Goal: Information Seeking & Learning: Learn about a topic

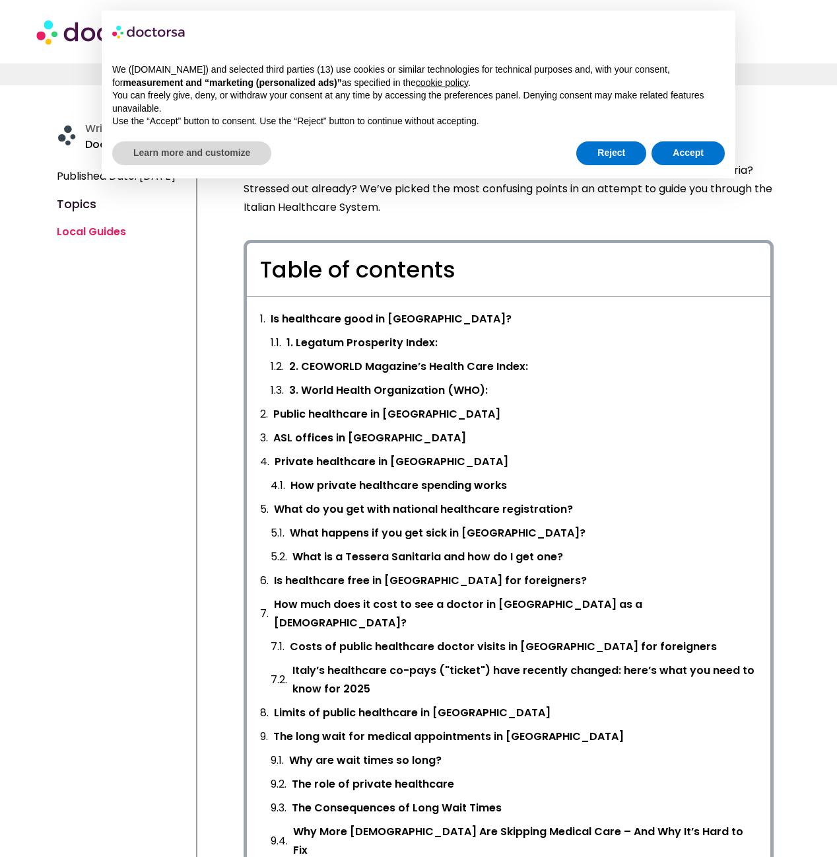
scroll to position [330, 0]
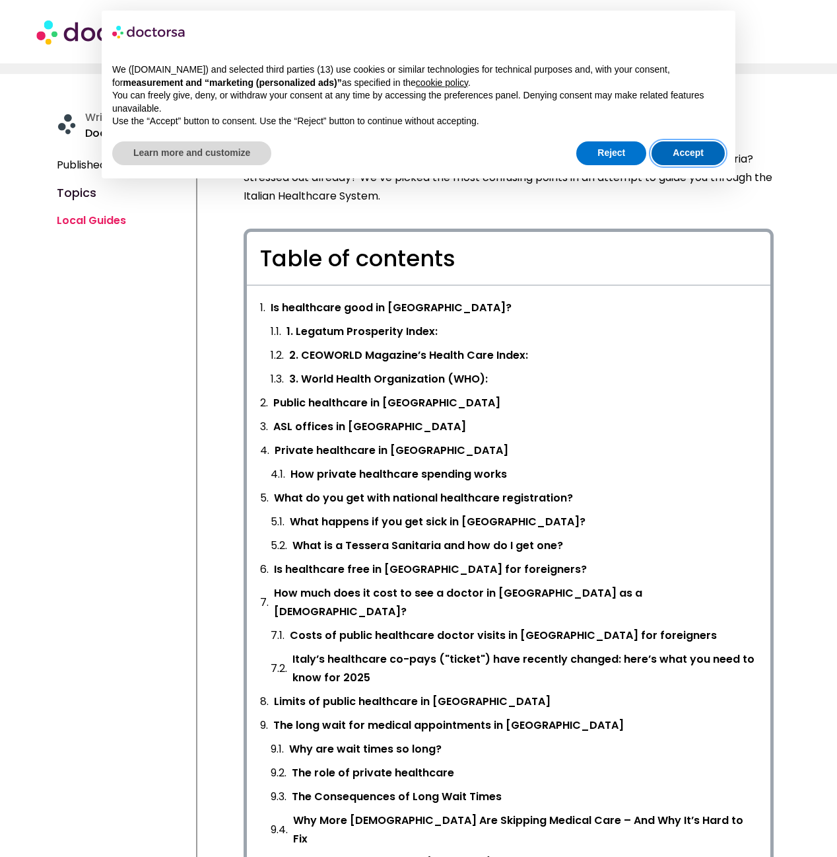
click at [695, 153] on button "Accept" at bounding box center [688, 153] width 73 height 24
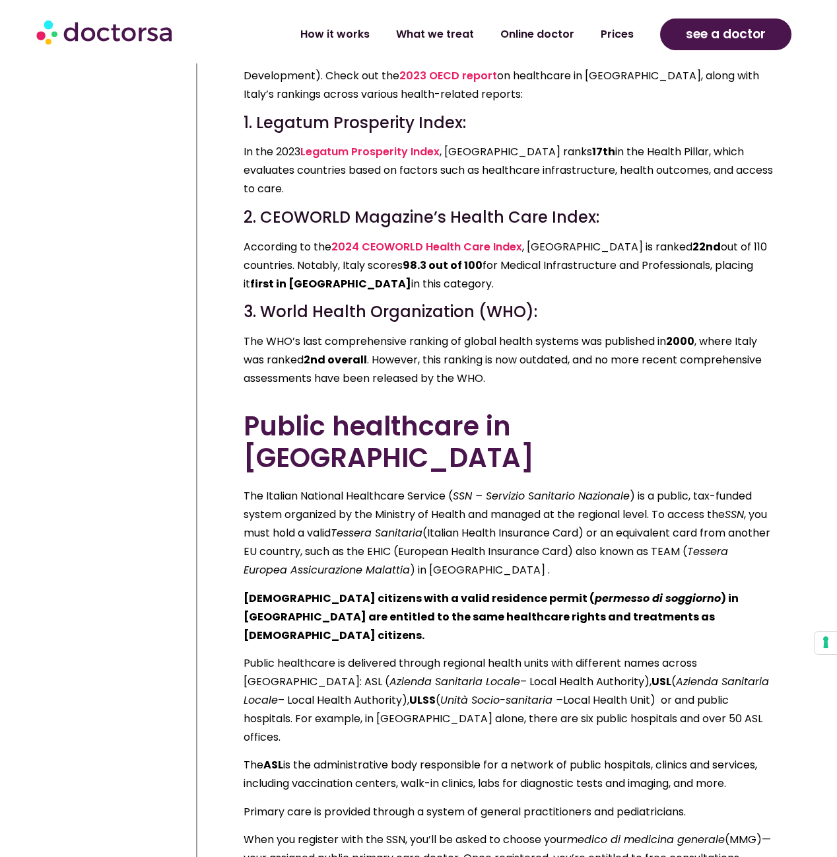
scroll to position [2642, 0]
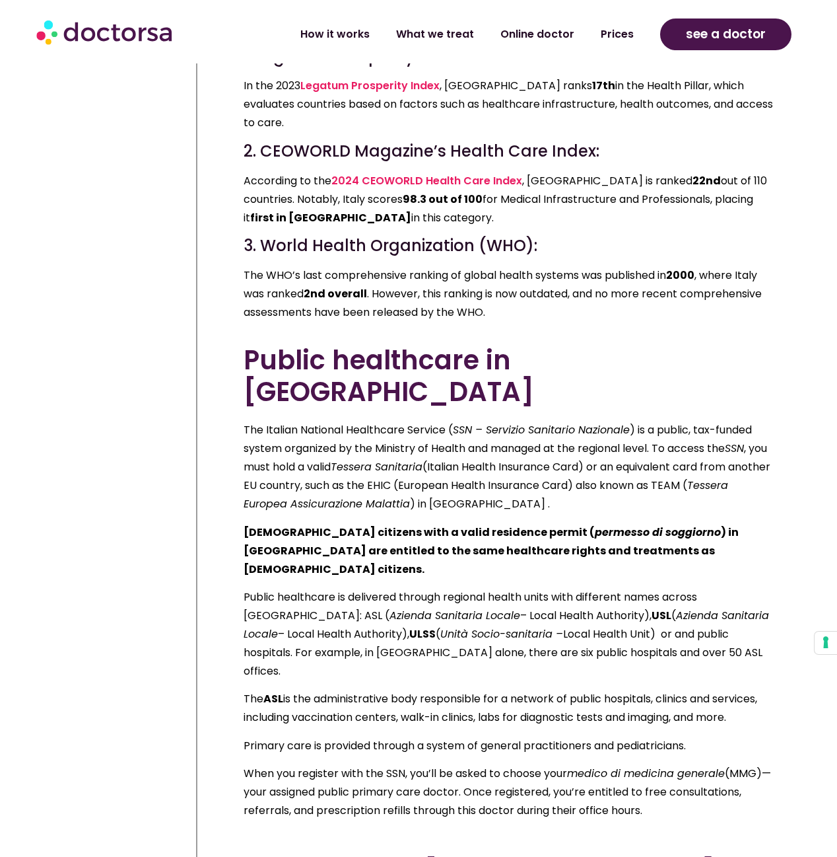
click at [386, 421] on p "The Italian National Healthcare Service ( SSN – Servizio Sanitario Nazionale ) …" at bounding box center [509, 467] width 530 height 92
click at [265, 477] on icon "Tessera Europea Assicurazione Malattia" at bounding box center [486, 494] width 485 height 34
drag, startPoint x: 265, startPoint y: 323, endPoint x: 429, endPoint y: 330, distance: 164.0
click at [429, 477] on icon "Tessera Europea Assicurazione Malattia" at bounding box center [486, 494] width 485 height 34
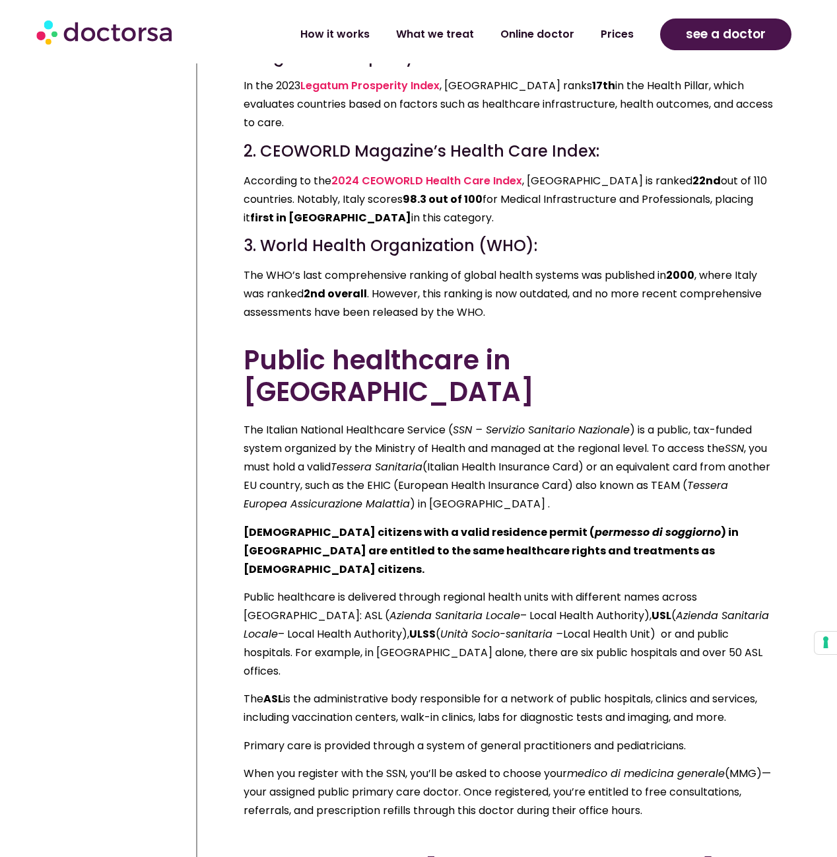
click at [295, 524] on b "[DEMOGRAPHIC_DATA] citizens with a valid residence permit ( permesso di soggior…" at bounding box center [491, 550] width 495 height 52
drag, startPoint x: 295, startPoint y: 355, endPoint x: 460, endPoint y: 353, distance: 165.8
click at [460, 524] on b "[DEMOGRAPHIC_DATA] citizens with a valid residence permit ( permesso di soggior…" at bounding box center [491, 550] width 495 height 52
click at [595, 524] on icon "permesso di soggiorno" at bounding box center [658, 531] width 126 height 15
drag, startPoint x: 514, startPoint y: 351, endPoint x: 590, endPoint y: 358, distance: 76.3
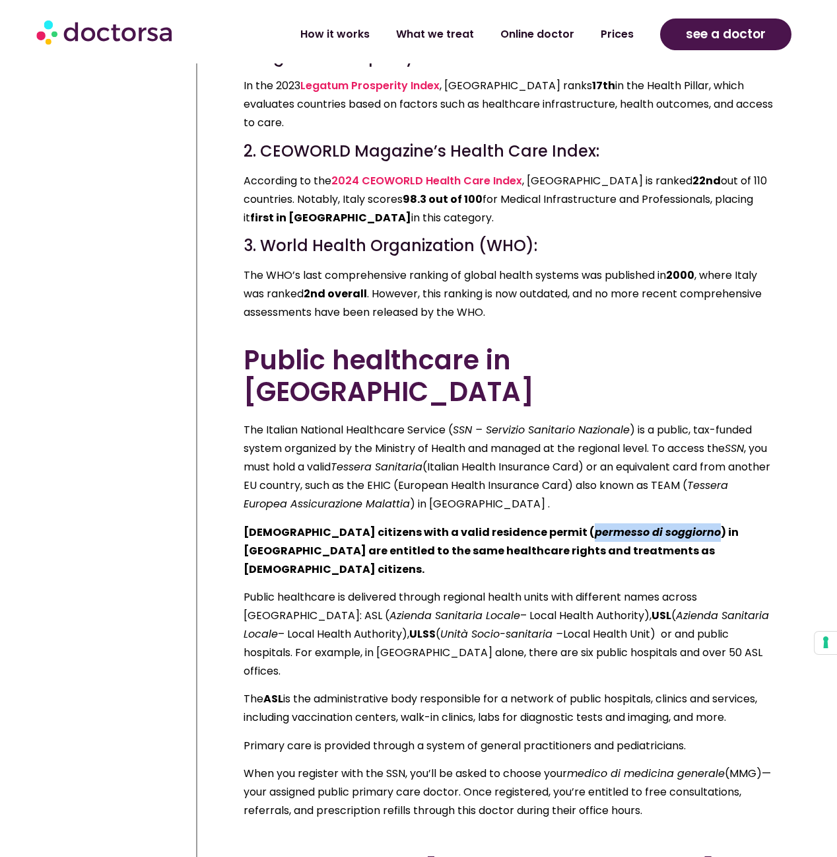
click at [595, 524] on icon "permesso di soggiorno" at bounding box center [658, 531] width 126 height 15
click at [390, 608] on icon "Azienda Sanitaria Locale" at bounding box center [455, 615] width 131 height 15
drag, startPoint x: 270, startPoint y: 417, endPoint x: 449, endPoint y: 425, distance: 179.2
click at [449, 588] on p "Public healthcare is delivered through regional health units with different nam…" at bounding box center [509, 634] width 530 height 92
click at [284, 588] on p "Public healthcare is delivered through regional health units with different nam…" at bounding box center [509, 634] width 530 height 92
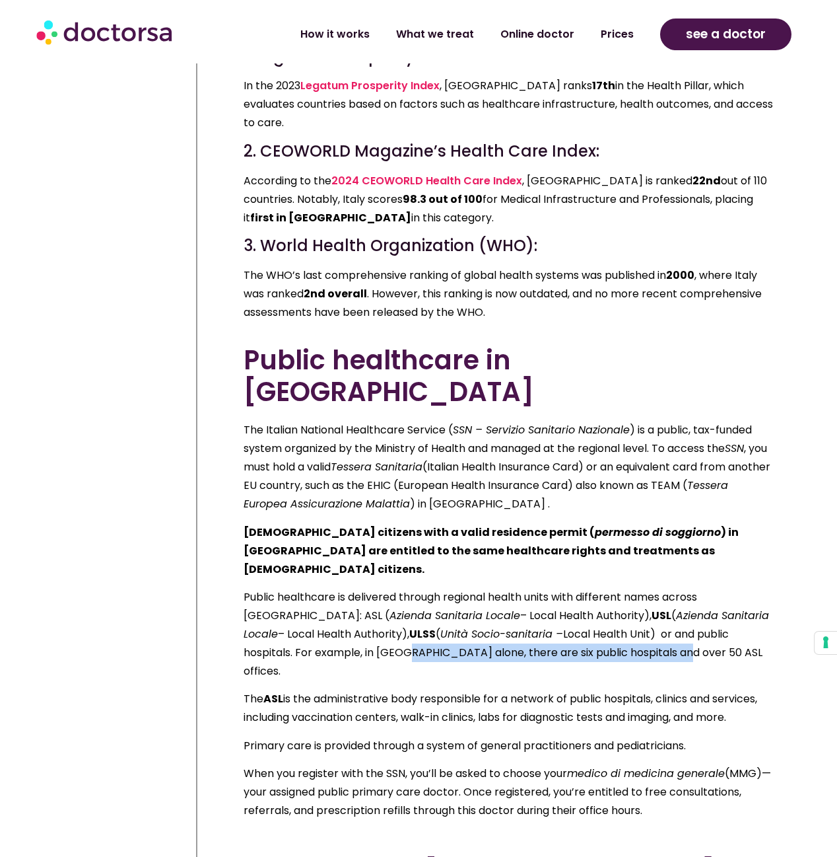
drag, startPoint x: 284, startPoint y: 458, endPoint x: 542, endPoint y: 453, distance: 257.6
click at [542, 588] on p "Public healthcare is delivered through regional health units with different nam…" at bounding box center [509, 634] width 530 height 92
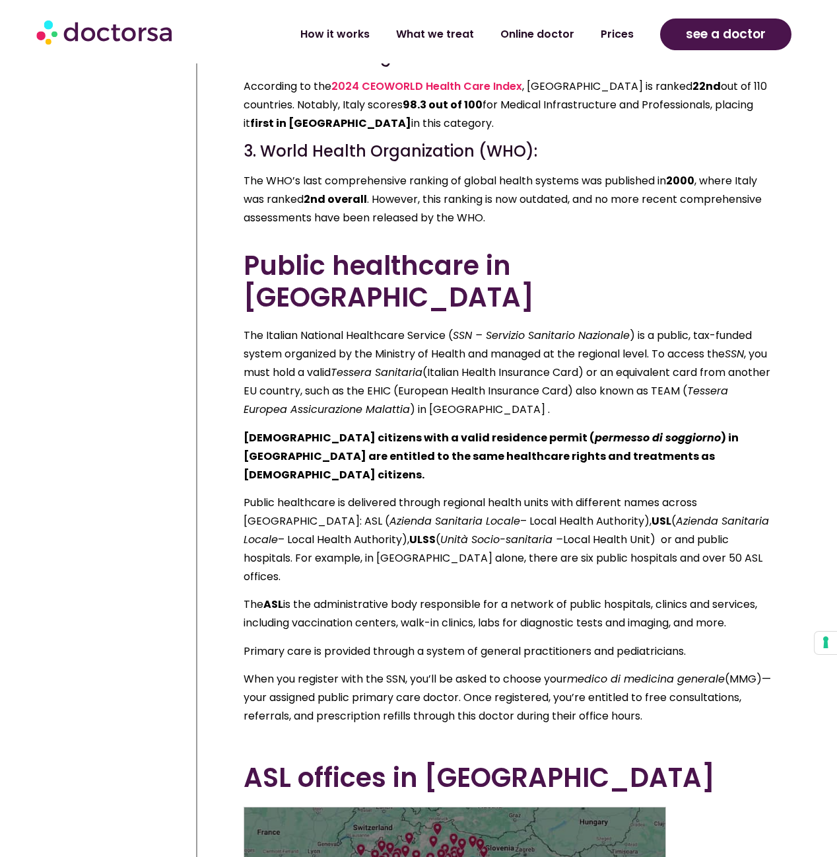
scroll to position [2774, 0]
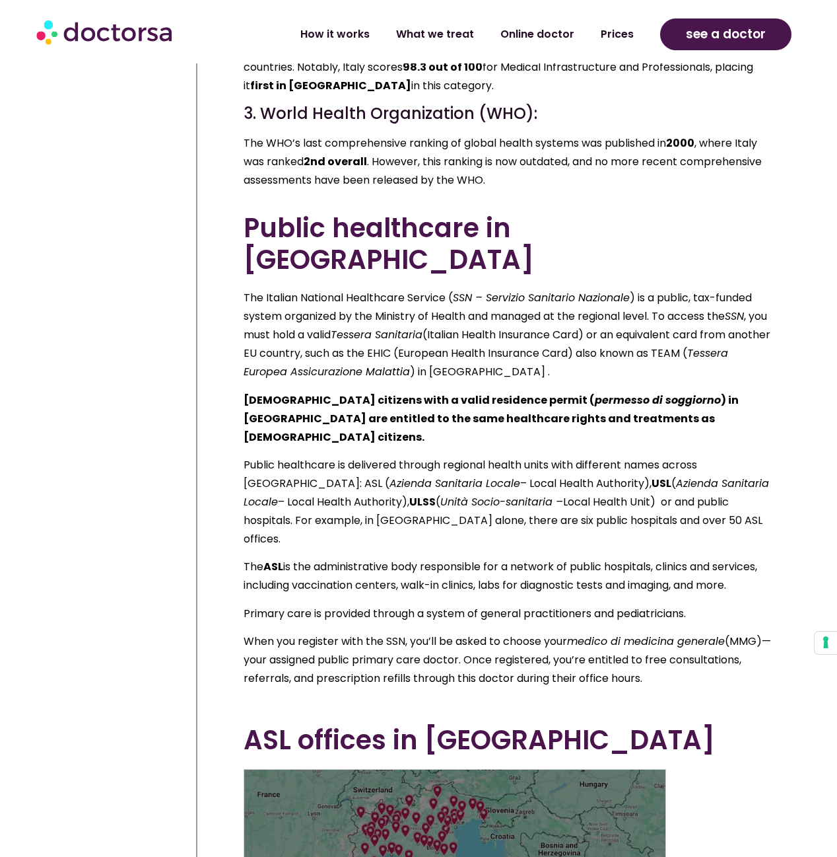
click at [308, 632] on p "When you register with the SSN, you’ll be asked to choose your medico di medici…" at bounding box center [509, 659] width 530 height 55
drag, startPoint x: 308, startPoint y: 446, endPoint x: 456, endPoint y: 445, distance: 148.6
click at [456, 632] on p "When you register with the SSN, you’ll be asked to choose your medico di medici…" at bounding box center [509, 659] width 530 height 55
click at [293, 632] on p "When you register with the SSN, you’ll be asked to choose your medico di medici…" at bounding box center [509, 659] width 530 height 55
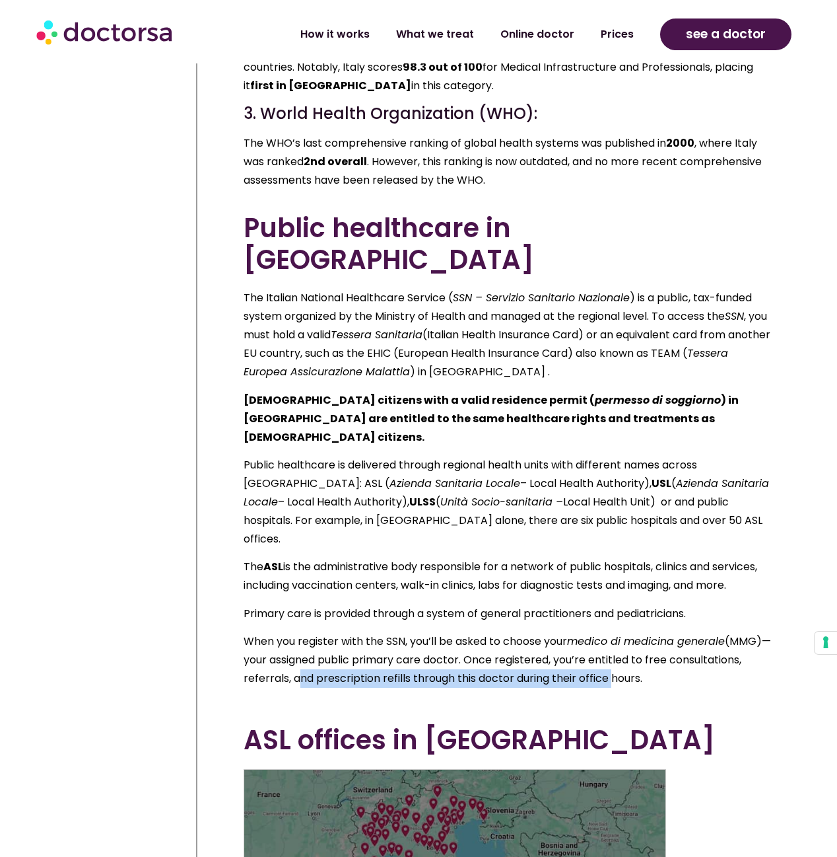
drag, startPoint x: 293, startPoint y: 462, endPoint x: 604, endPoint y: 456, distance: 310.5
click at [604, 632] on p "When you register with the SSN, you’ll be asked to choose your medico di medici…" at bounding box center [509, 659] width 530 height 55
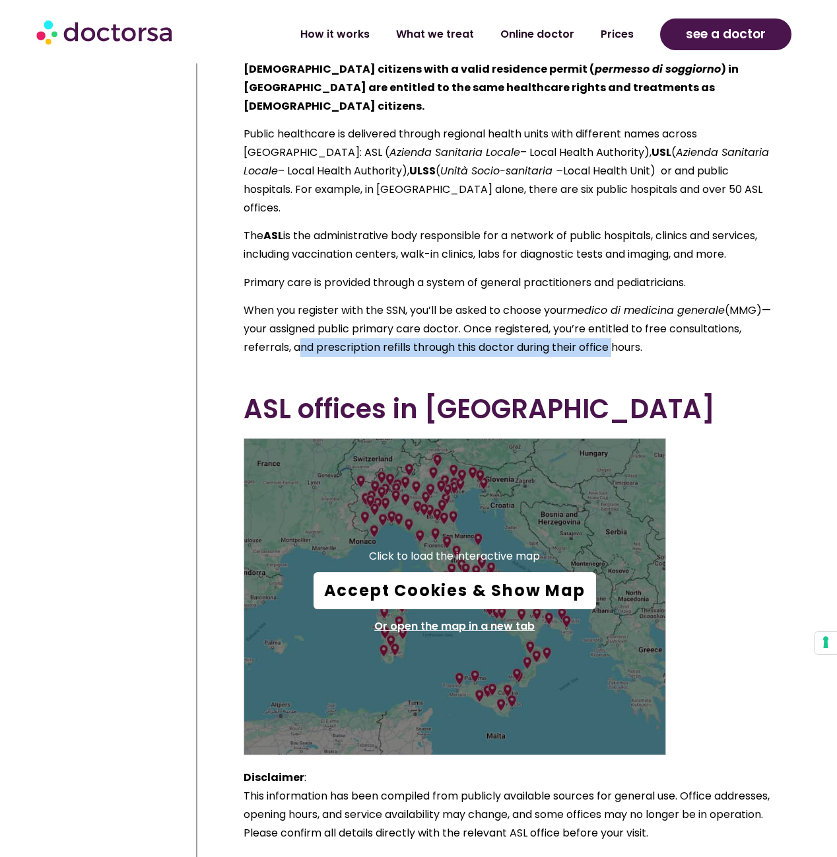
scroll to position [3236, 0]
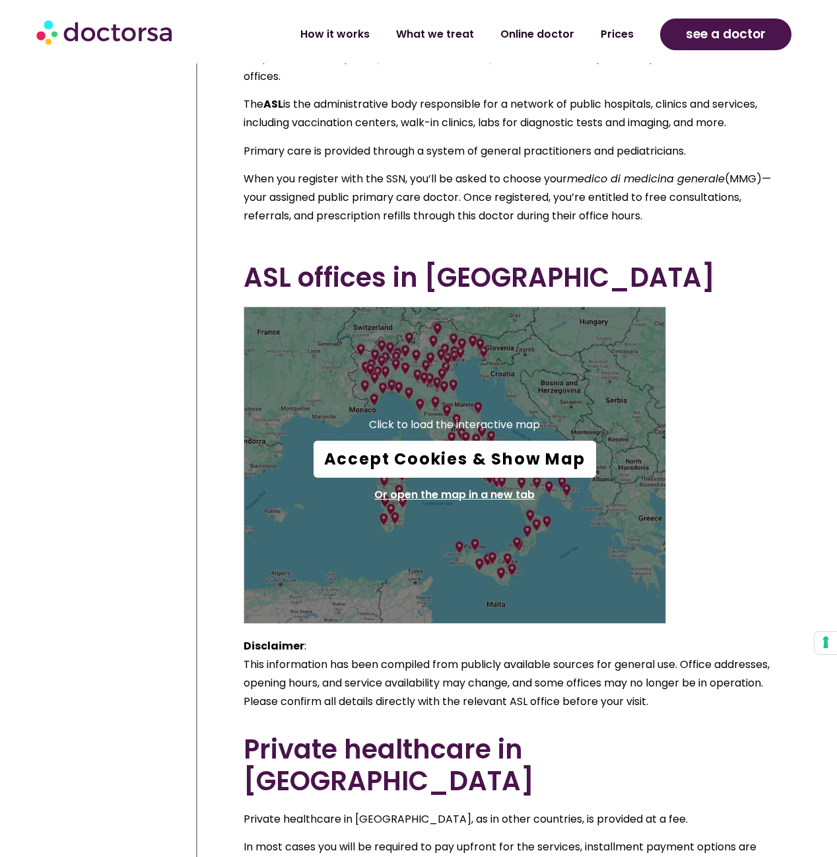
click at [295, 637] on p "Disclaimer : This information has been compiled from publicly available sources…" at bounding box center [509, 674] width 530 height 74
drag, startPoint x: 295, startPoint y: 446, endPoint x: 542, endPoint y: 444, distance: 247.0
click at [542, 637] on p "Disclaimer : This information has been compiled from publicly available sources…" at bounding box center [509, 674] width 530 height 74
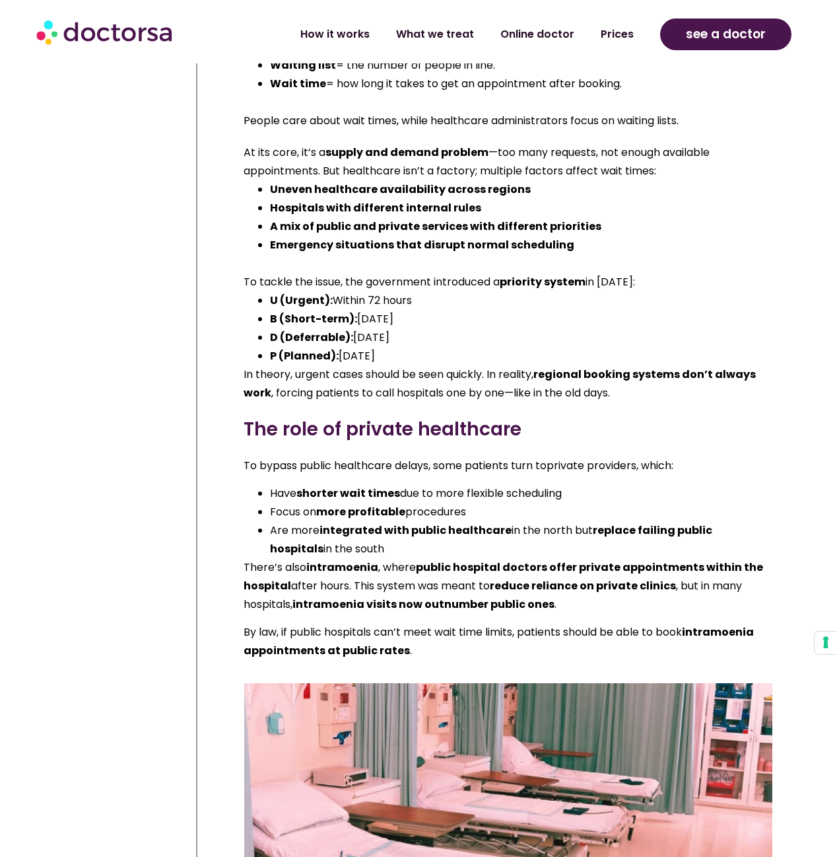
scroll to position [12614, 0]
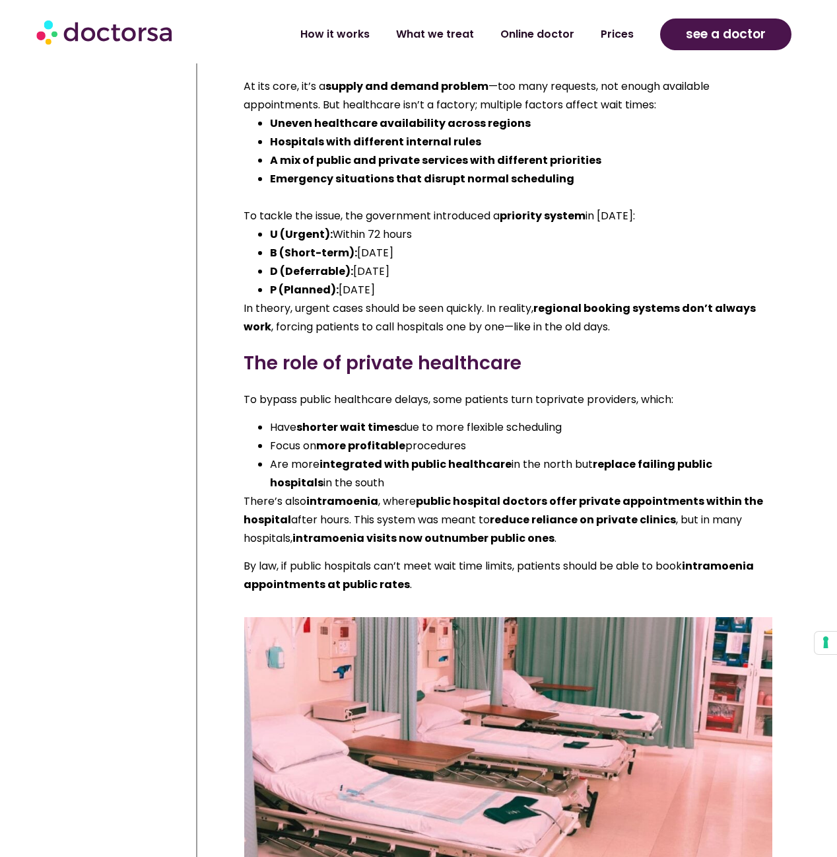
drag, startPoint x: 299, startPoint y: 433, endPoint x: 560, endPoint y: 423, distance: 261.1
drag, startPoint x: 327, startPoint y: 450, endPoint x: 611, endPoint y: 448, distance: 284.0
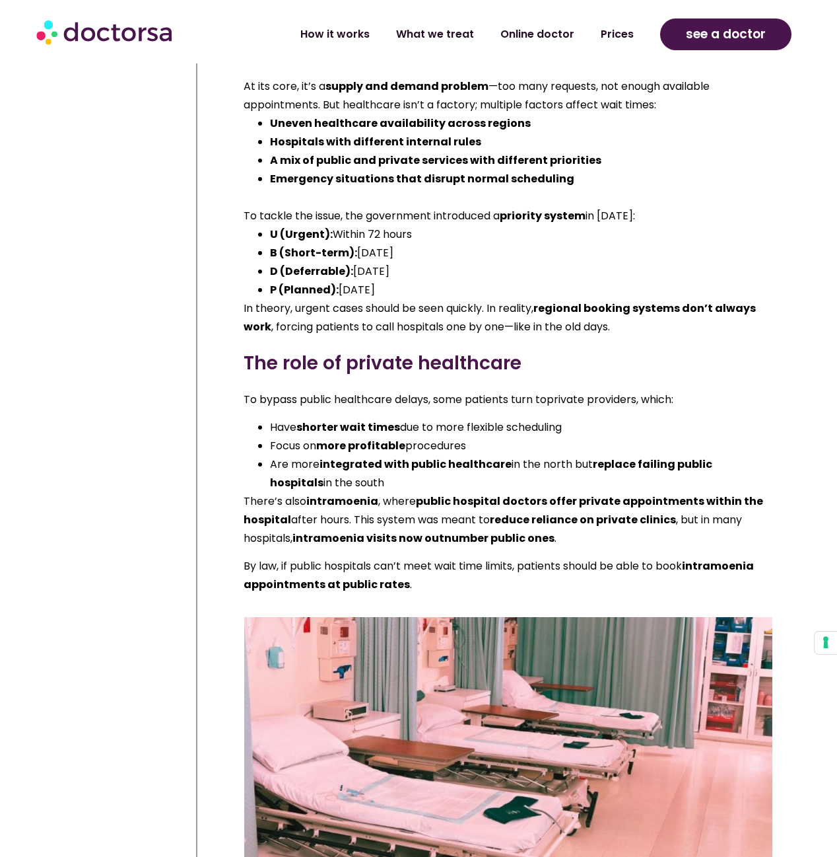
drag, startPoint x: 277, startPoint y: 470, endPoint x: 325, endPoint y: 472, distance: 48.3
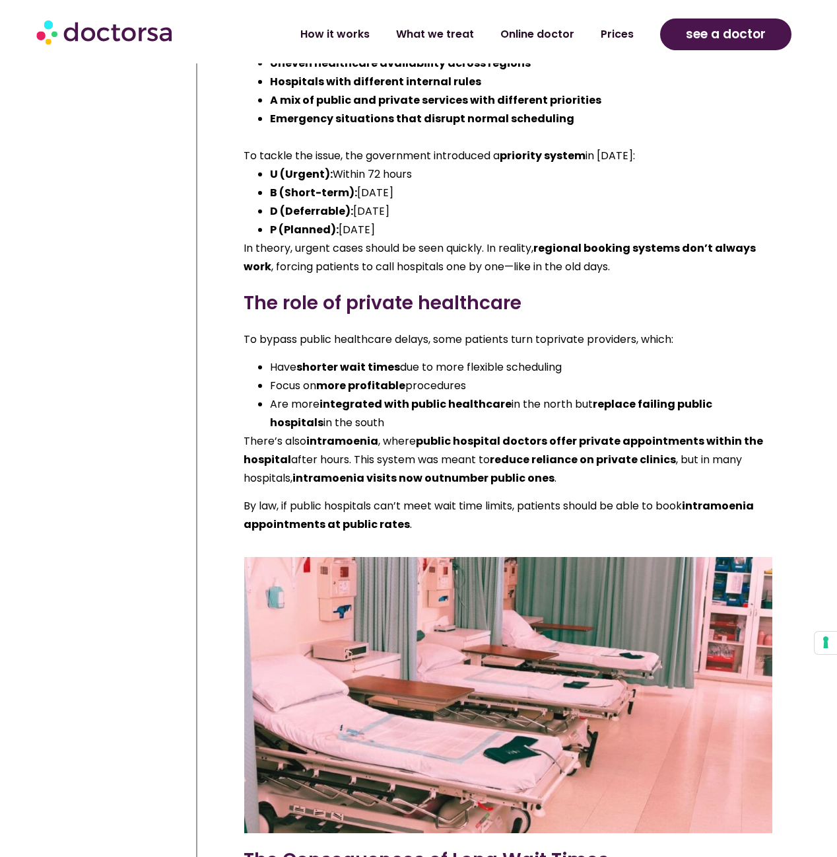
scroll to position [12747, 0]
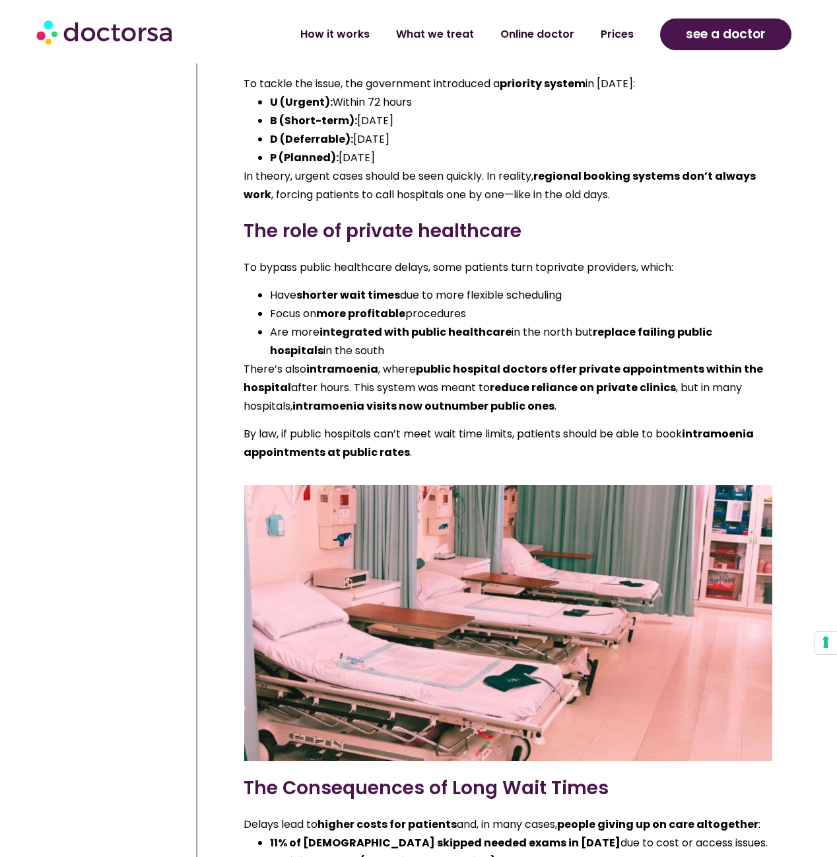
drag, startPoint x: 272, startPoint y: 454, endPoint x: 403, endPoint y: 457, distance: 130.8
drag, startPoint x: 306, startPoint y: 477, endPoint x: 629, endPoint y: 474, distance: 323.6
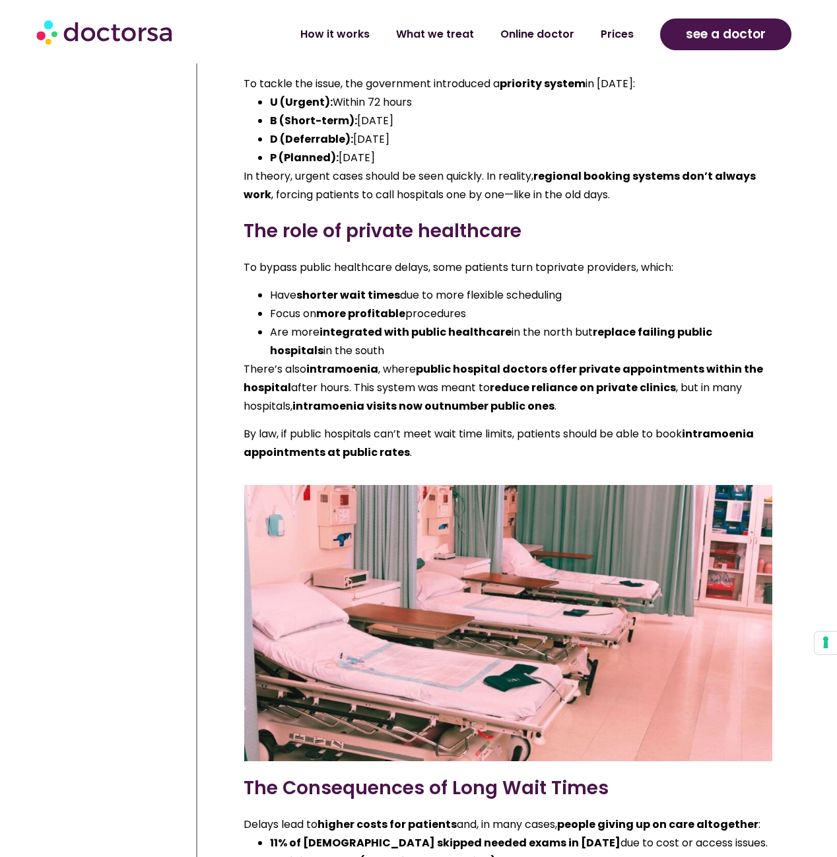
drag, startPoint x: 332, startPoint y: 503, endPoint x: 581, endPoint y: 504, distance: 249.0
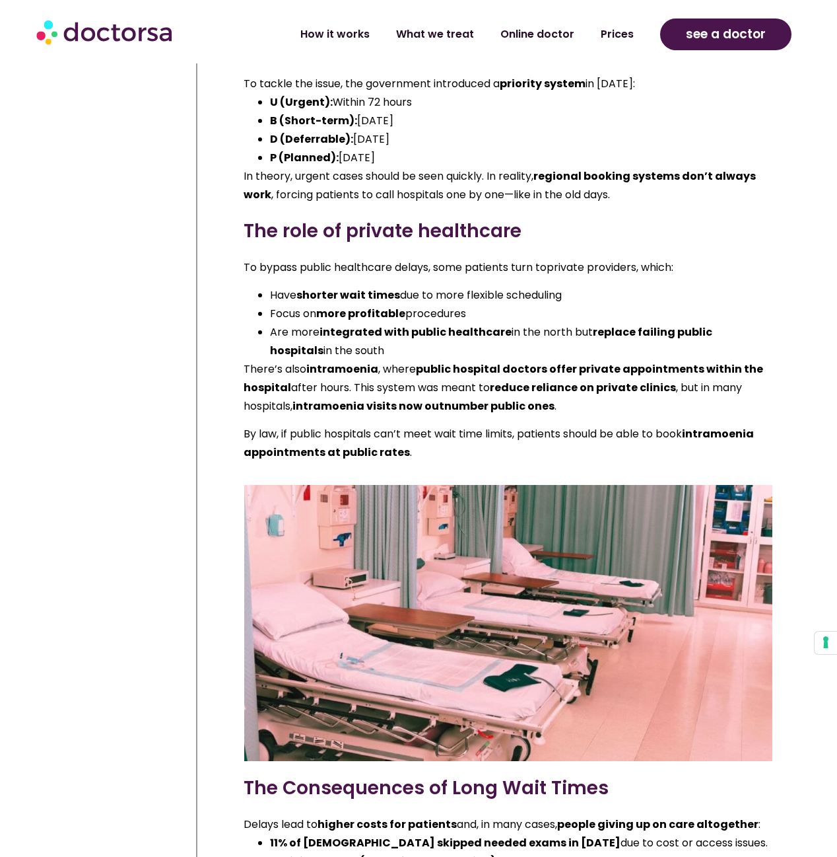
drag, startPoint x: 301, startPoint y: 522, endPoint x: 602, endPoint y: 520, distance: 301.8
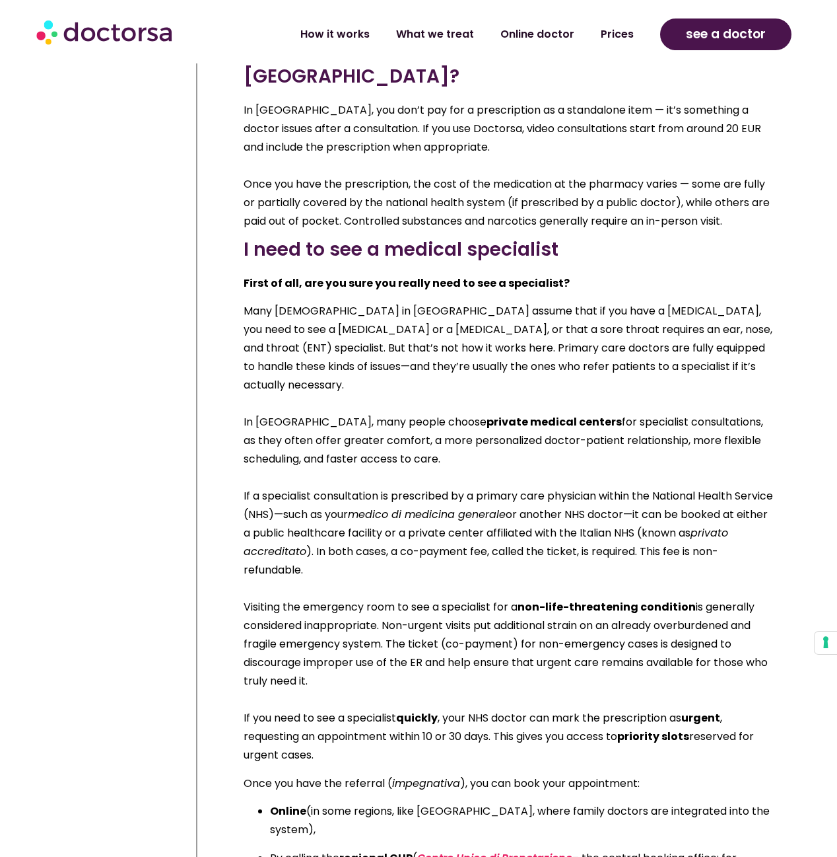
scroll to position [23908, 0]
